Goal: Check status

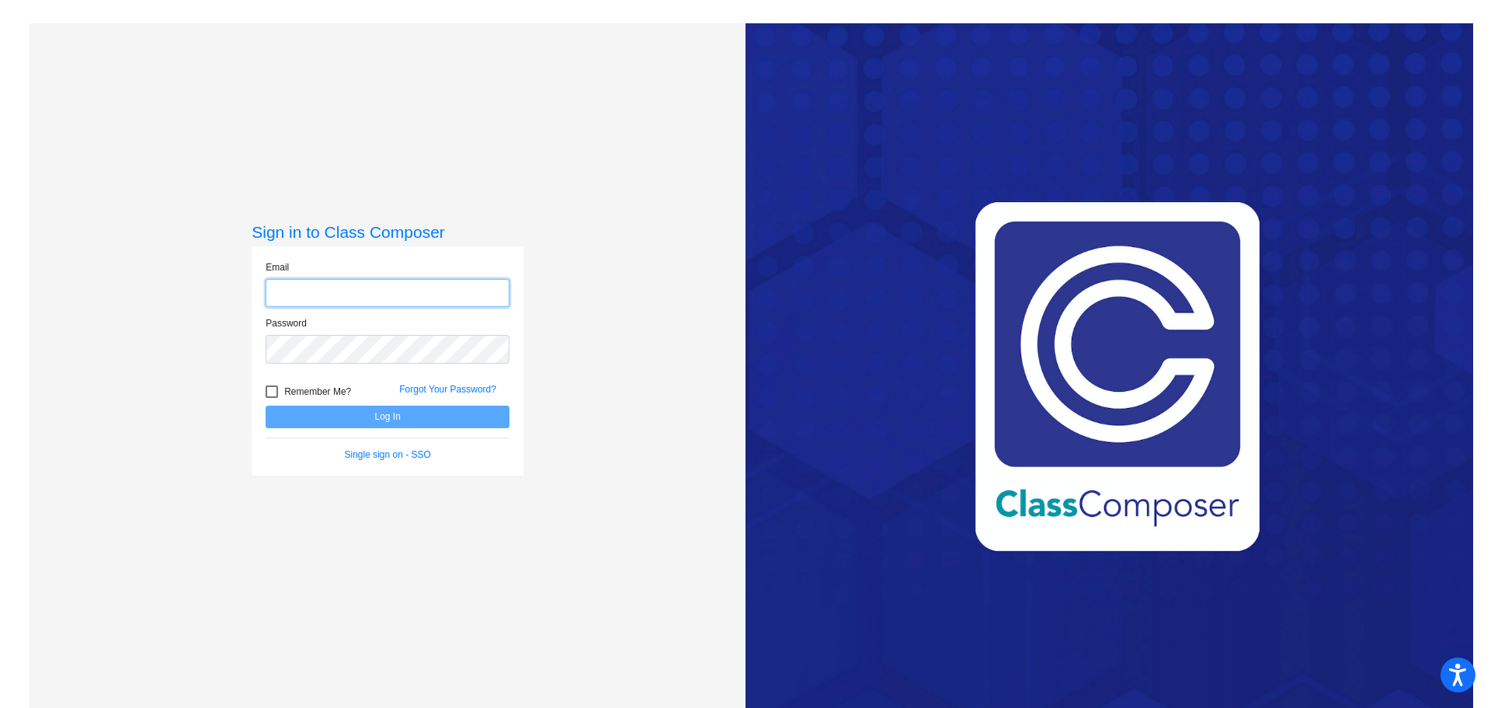
type input "[EMAIL_ADDRESS][DOMAIN_NAME]"
click at [404, 416] on button "Log In" at bounding box center [388, 416] width 244 height 23
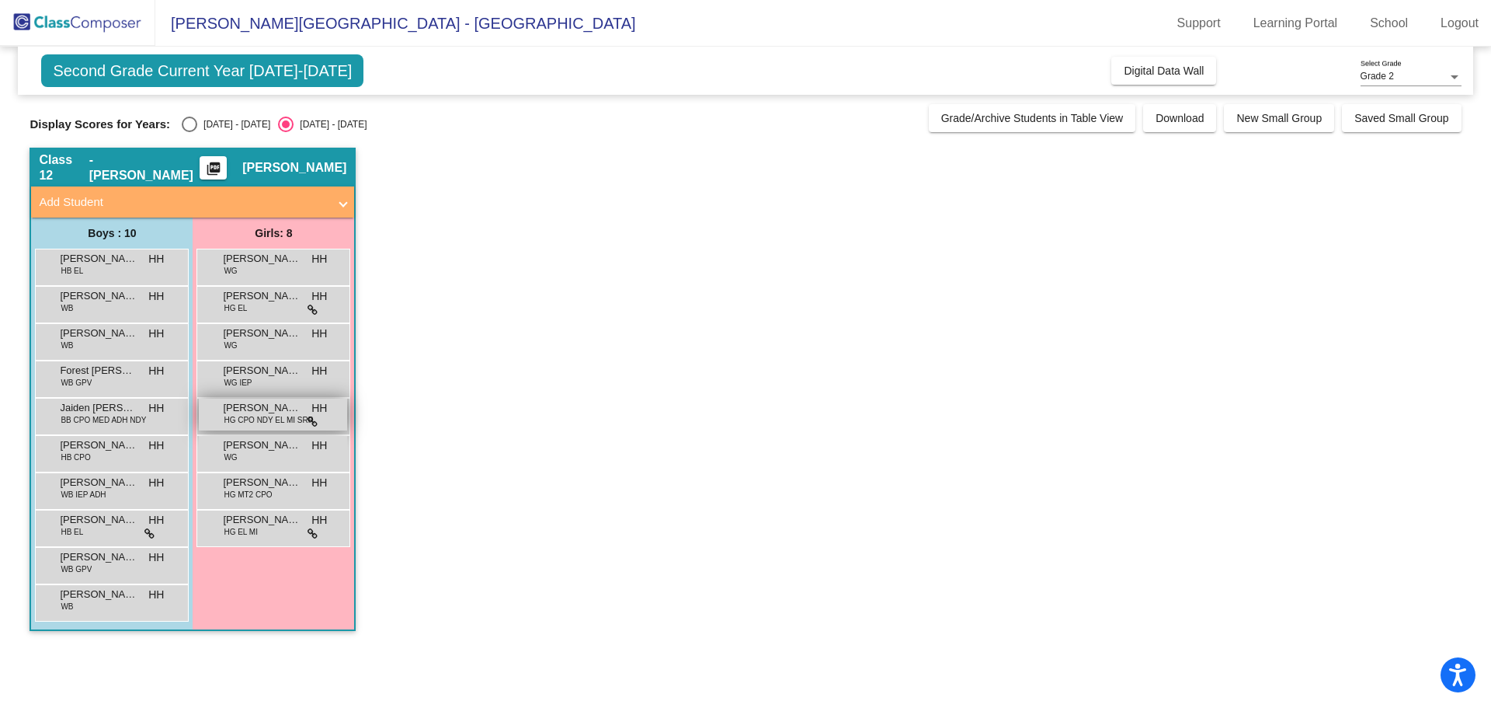
click at [230, 409] on span "[PERSON_NAME]" at bounding box center [262, 408] width 78 height 16
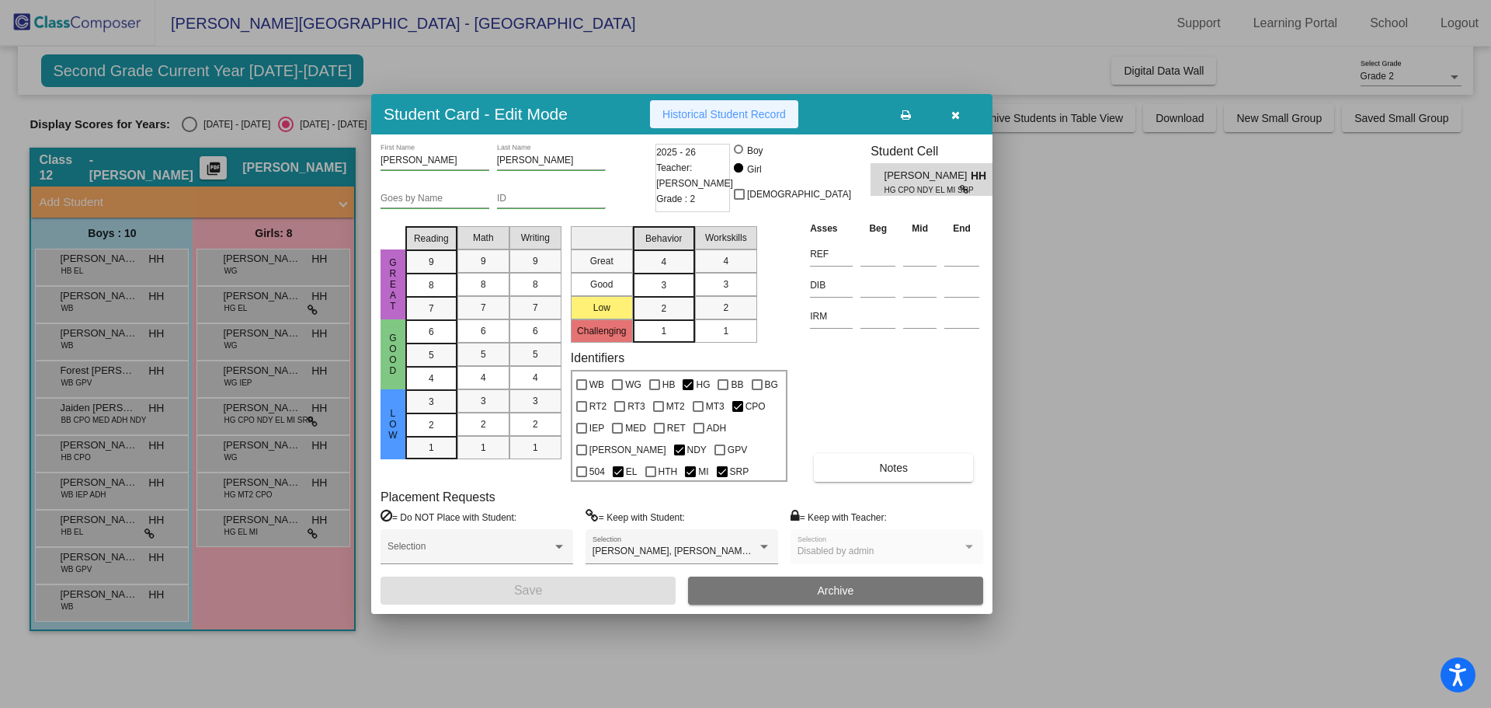
click at [717, 113] on span "Historical Student Record" at bounding box center [725, 114] width 124 height 12
click at [955, 115] on icon "button" at bounding box center [956, 115] width 9 height 11
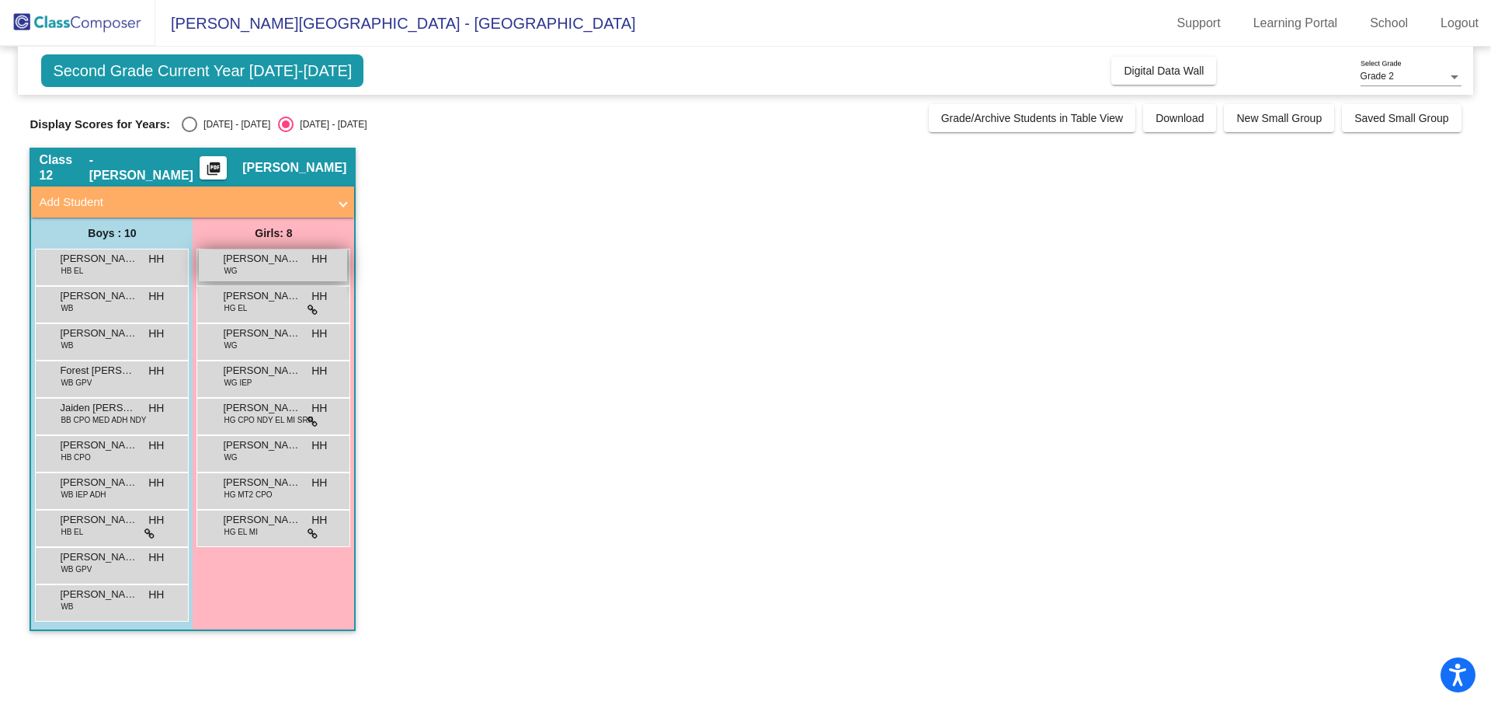
click at [233, 273] on span "WG" at bounding box center [230, 271] width 13 height 12
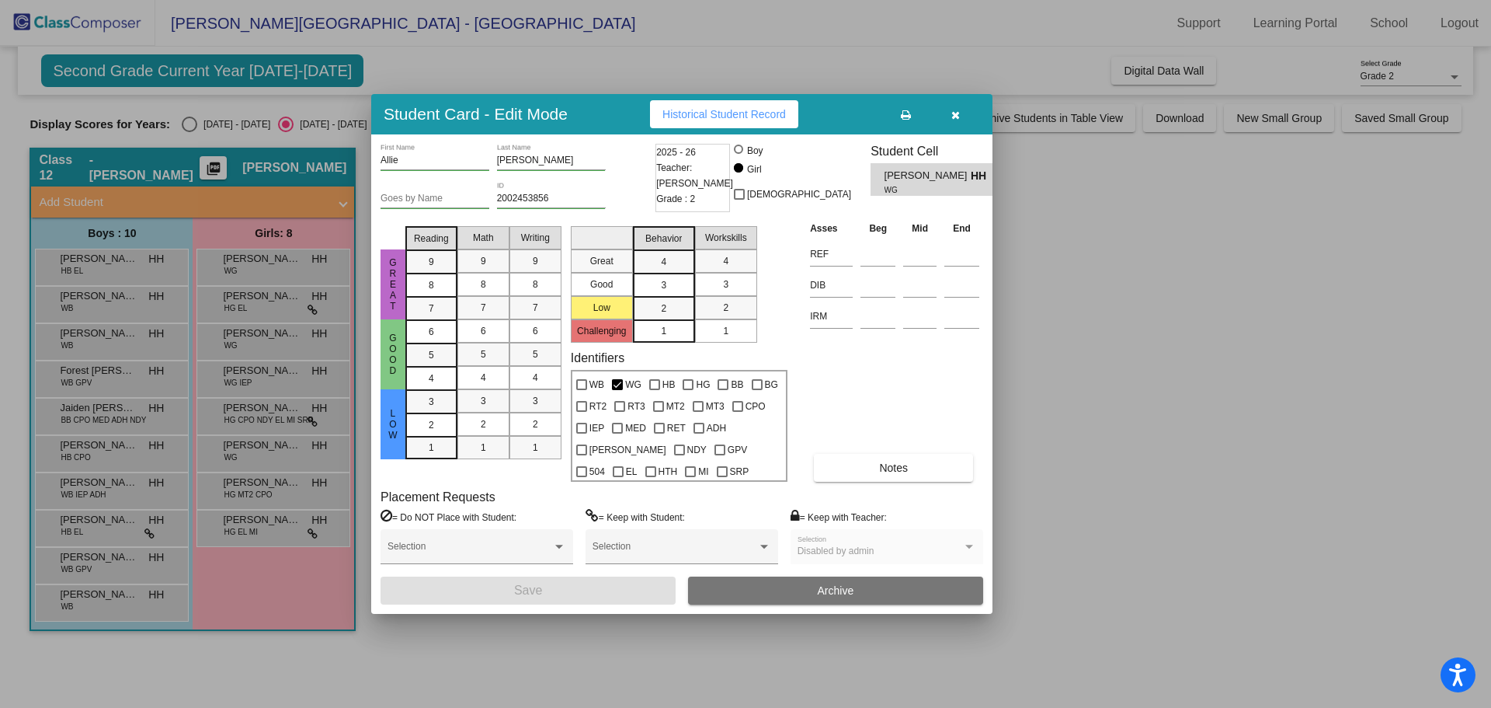
click at [725, 123] on button "Historical Student Record" at bounding box center [724, 114] width 148 height 28
click at [958, 111] on icon "button" at bounding box center [956, 115] width 9 height 11
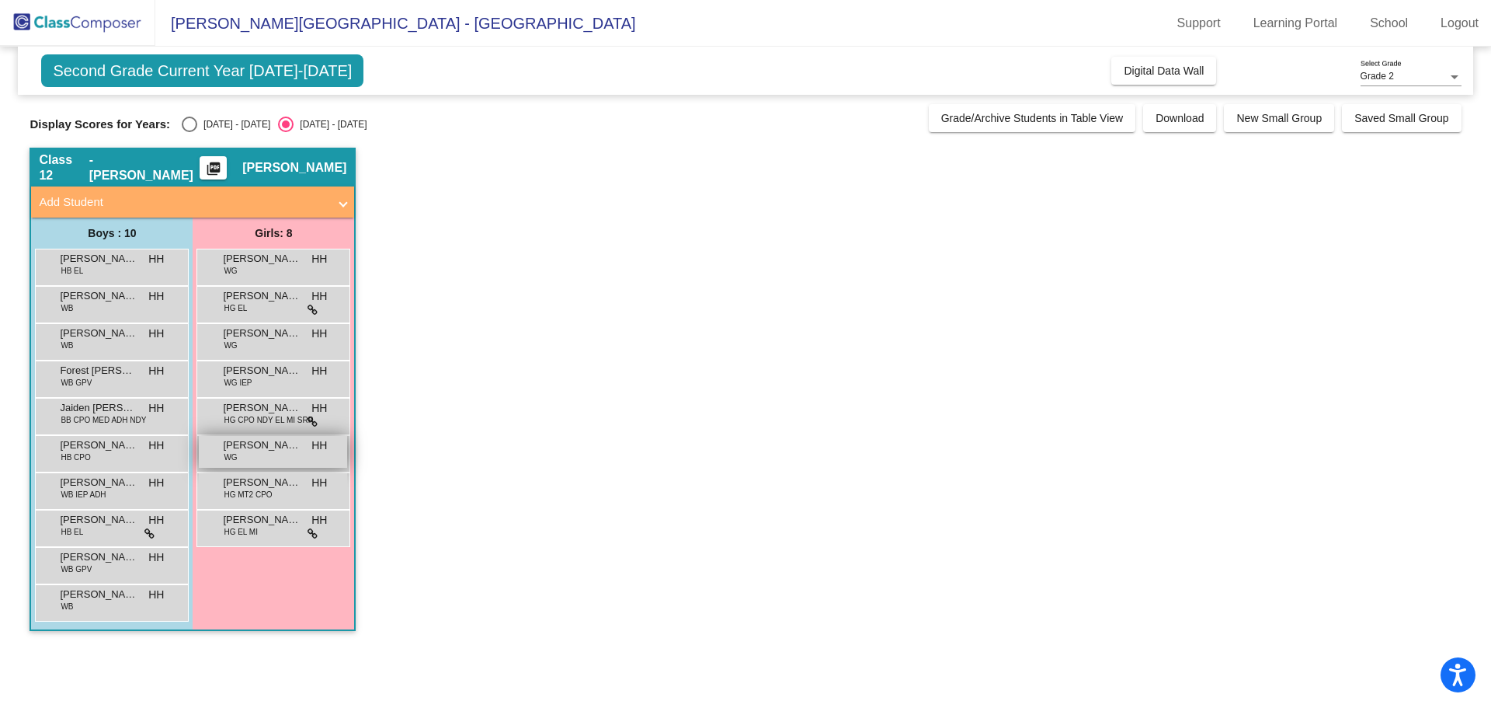
click at [258, 447] on span "[PERSON_NAME]" at bounding box center [262, 445] width 78 height 16
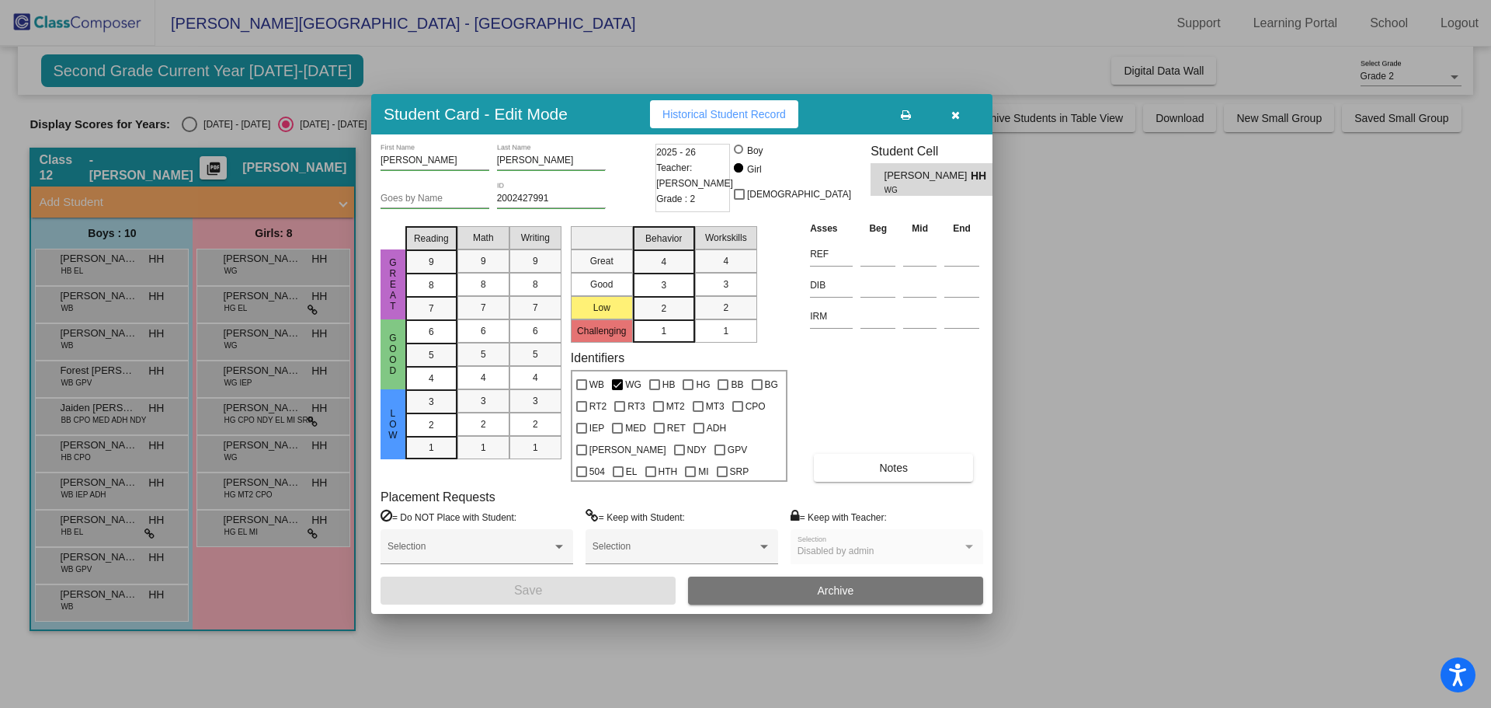
click at [728, 110] on span "Historical Student Record" at bounding box center [725, 114] width 124 height 12
click at [952, 110] on icon "button" at bounding box center [956, 115] width 9 height 11
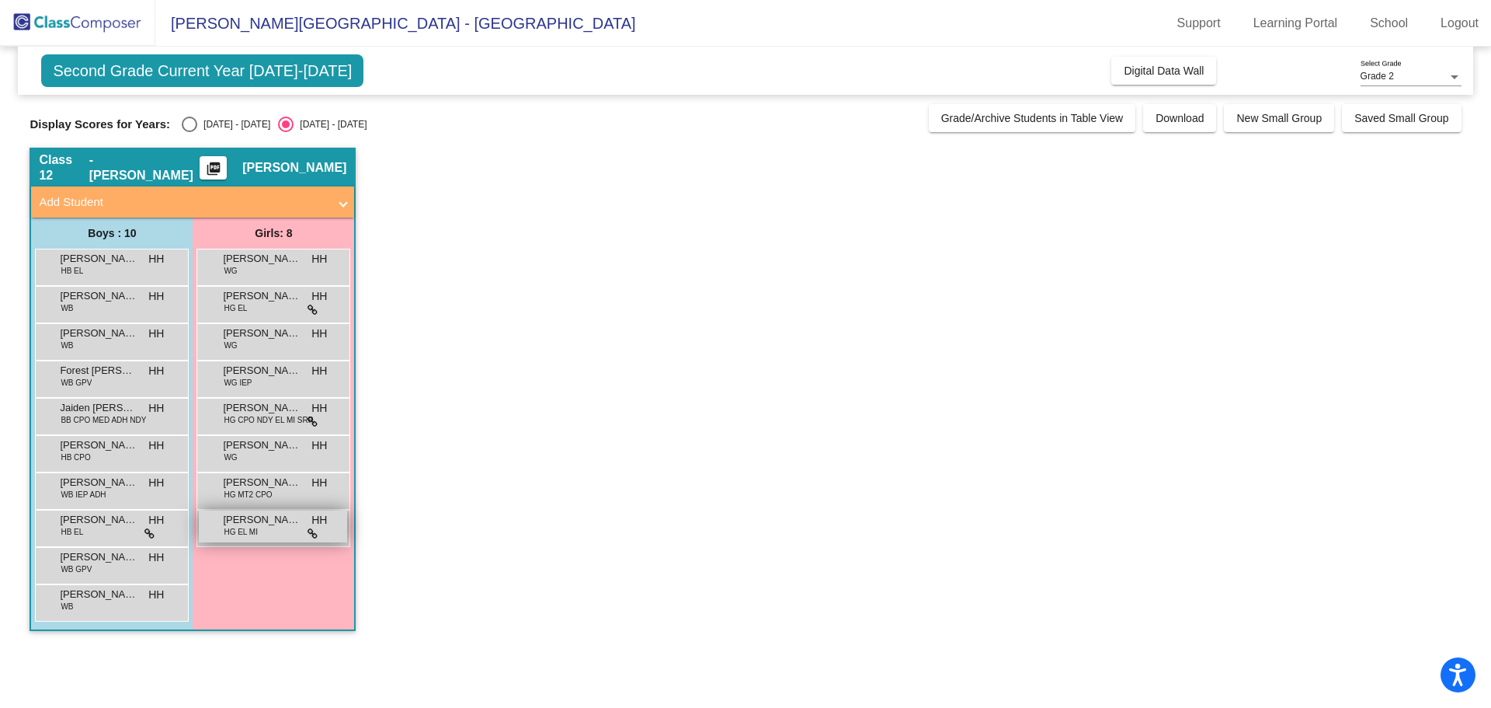
click at [283, 521] on span "[PERSON_NAME]" at bounding box center [262, 520] width 78 height 16
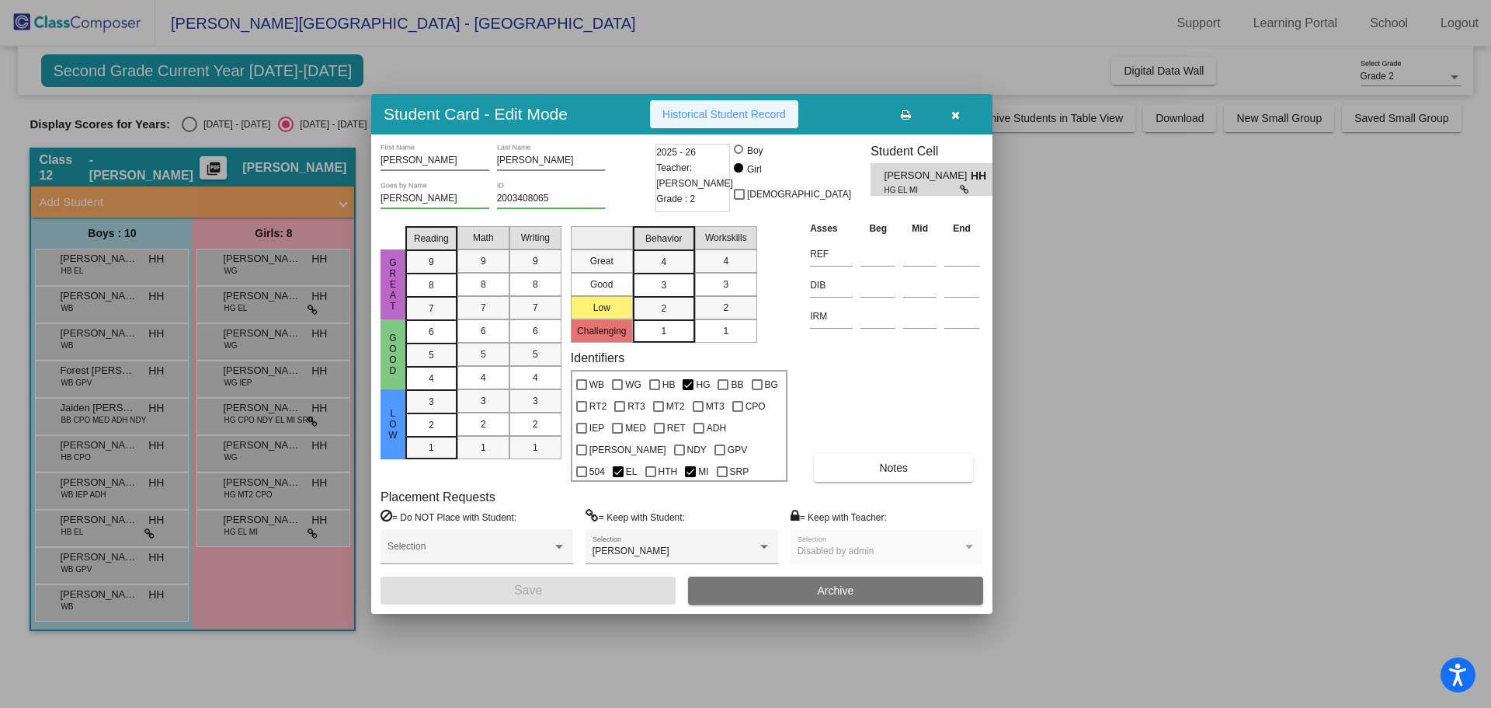
click at [715, 106] on button "Historical Student Record" at bounding box center [724, 114] width 148 height 28
